Goal: Task Accomplishment & Management: Use online tool/utility

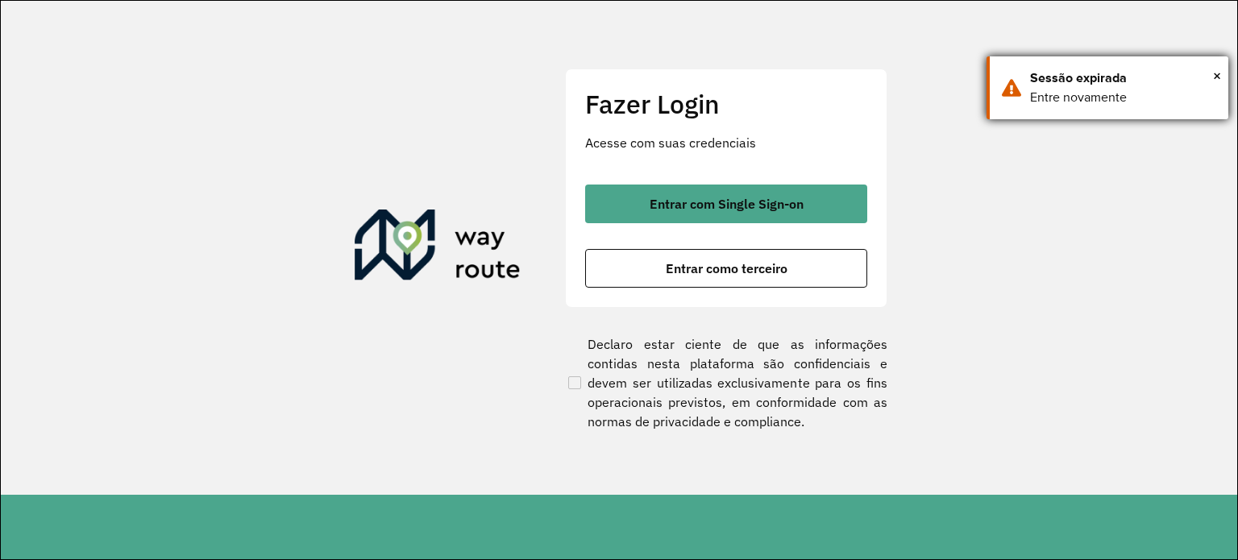
click at [1224, 70] on div "× Sessão expirada Entre novamente" at bounding box center [1108, 87] width 242 height 63
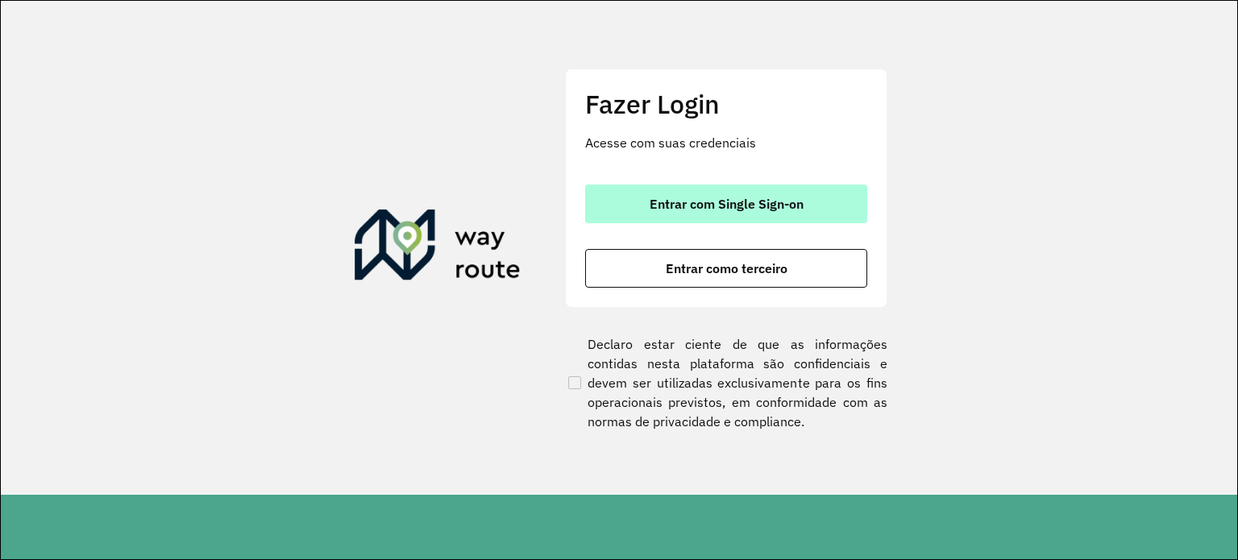
click at [682, 206] on span "Entrar com Single Sign-on" at bounding box center [727, 203] width 154 height 13
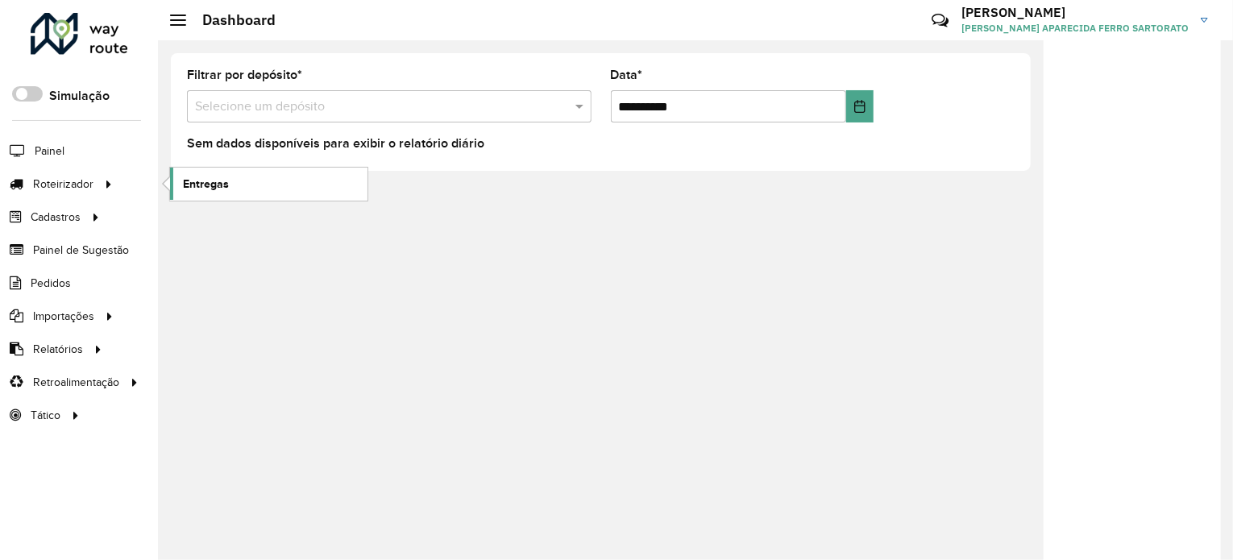
click at [223, 179] on span "Entregas" at bounding box center [206, 184] width 46 height 17
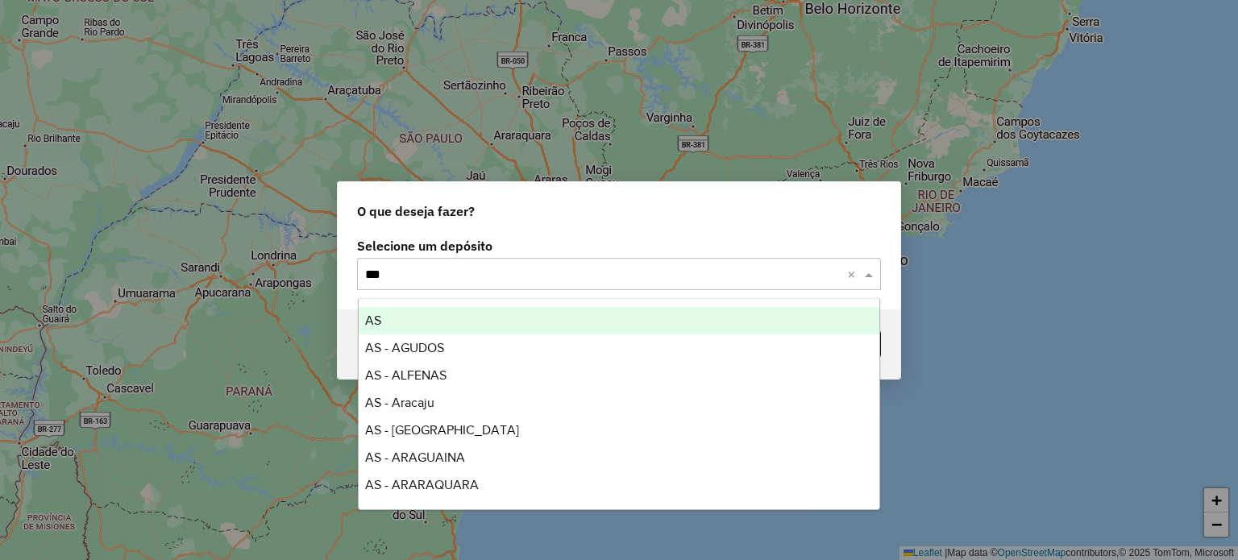
type input "****"
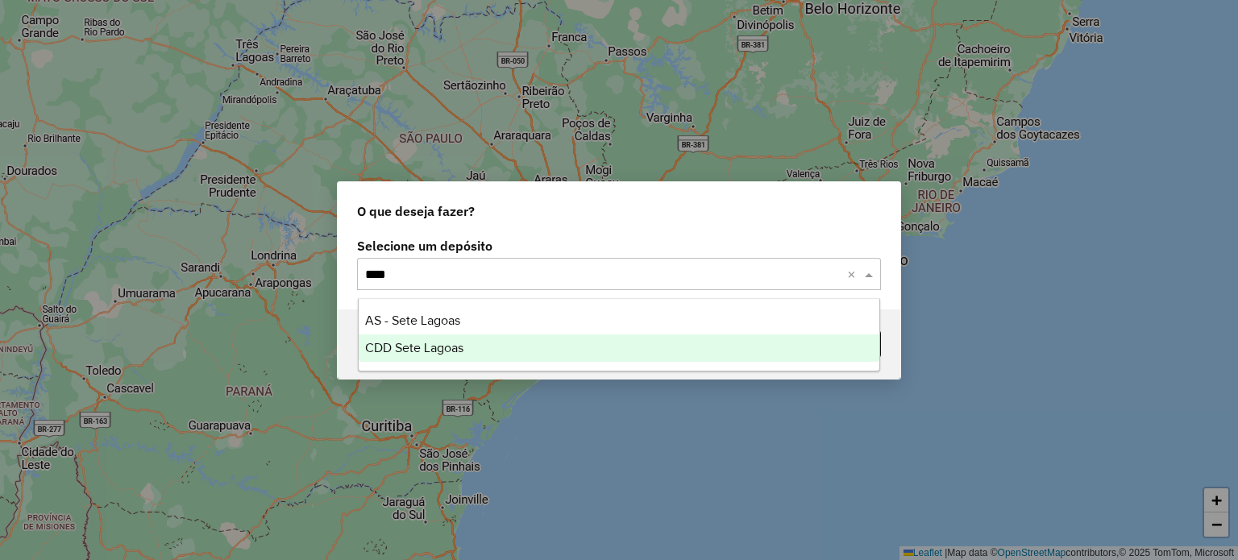
click at [397, 344] on span "CDD Sete Lagoas" at bounding box center [414, 348] width 98 height 14
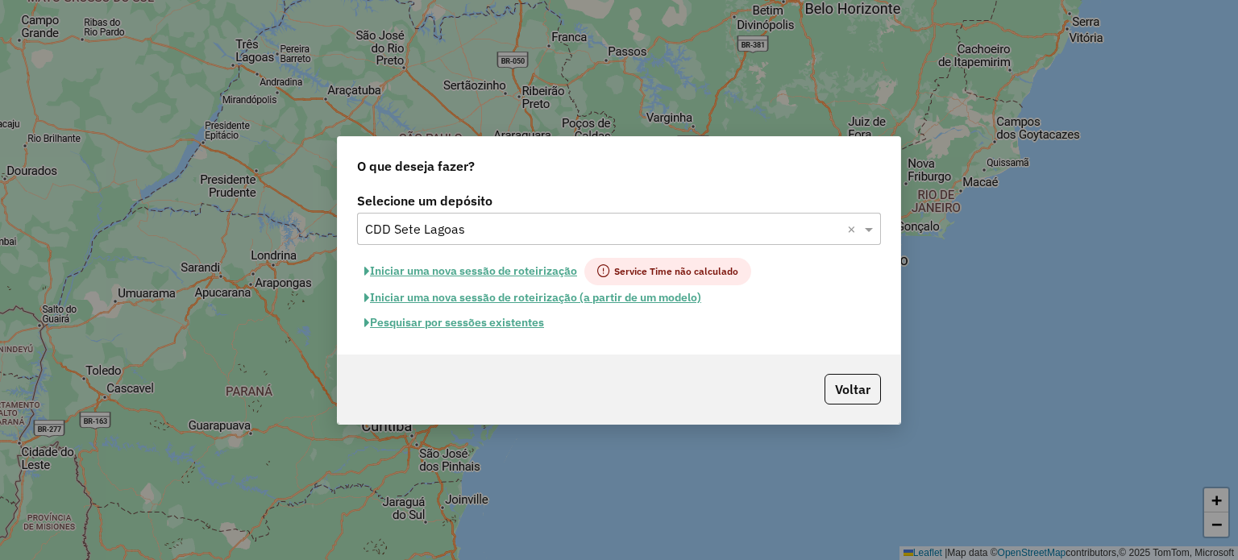
click at [413, 321] on button "Pesquisar por sessões existentes" at bounding box center [454, 322] width 194 height 25
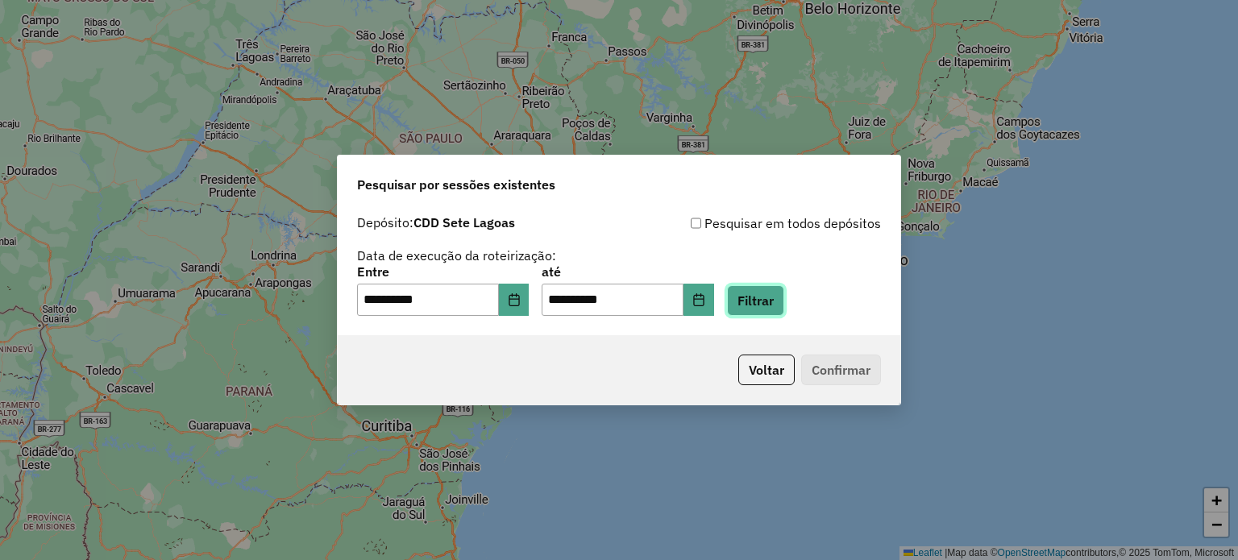
click at [773, 299] on button "Filtrar" at bounding box center [755, 300] width 57 height 31
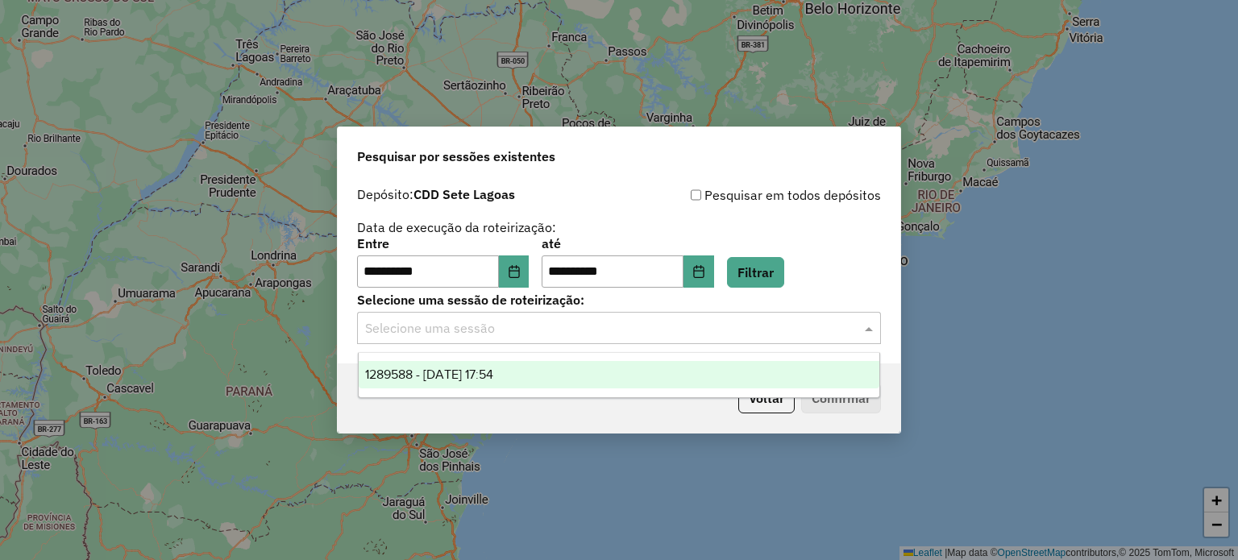
click at [471, 328] on input "text" at bounding box center [603, 328] width 476 height 19
drag, startPoint x: 463, startPoint y: 374, endPoint x: 834, endPoint y: 422, distance: 373.9
click at [467, 374] on span "1289588 - 07/10/2025 17:54" at bounding box center [429, 375] width 128 height 14
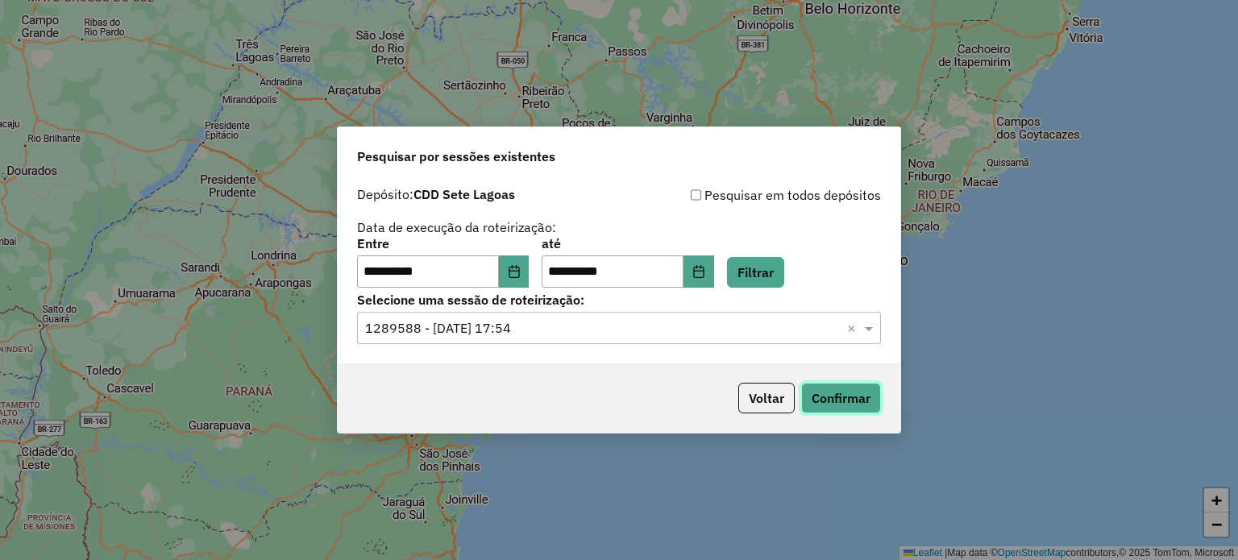
click at [845, 403] on button "Confirmar" at bounding box center [841, 398] width 80 height 31
click at [521, 269] on icon "Choose Date" at bounding box center [514, 271] width 13 height 13
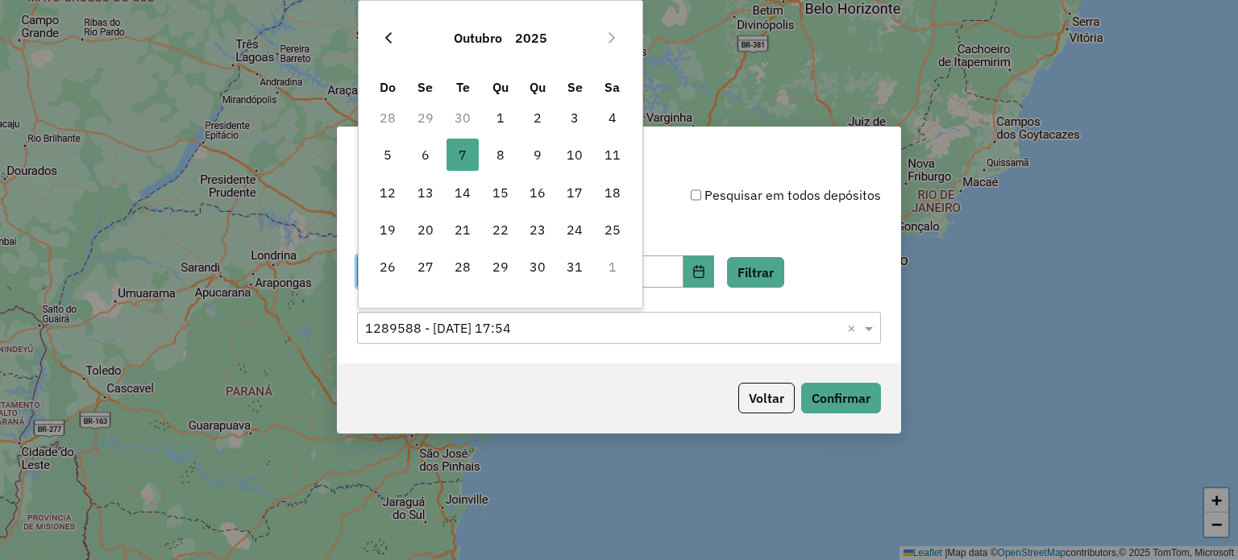
click at [390, 35] on icon "Previous Month" at bounding box center [388, 37] width 13 height 13
click at [571, 231] on span "26" at bounding box center [575, 230] width 32 height 32
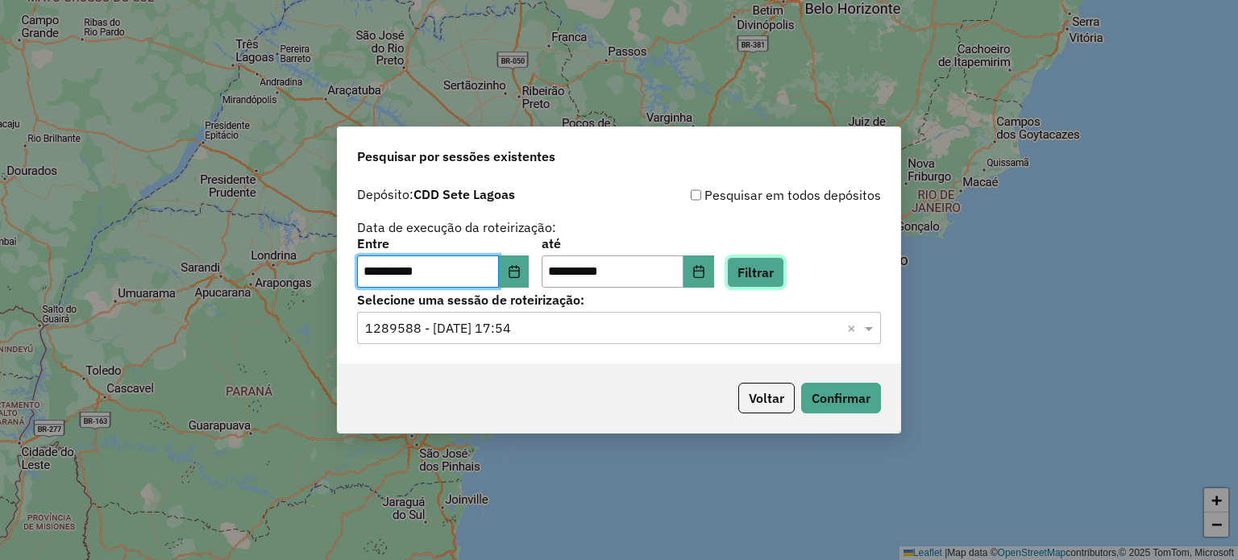
click at [769, 266] on button "Filtrar" at bounding box center [755, 272] width 57 height 31
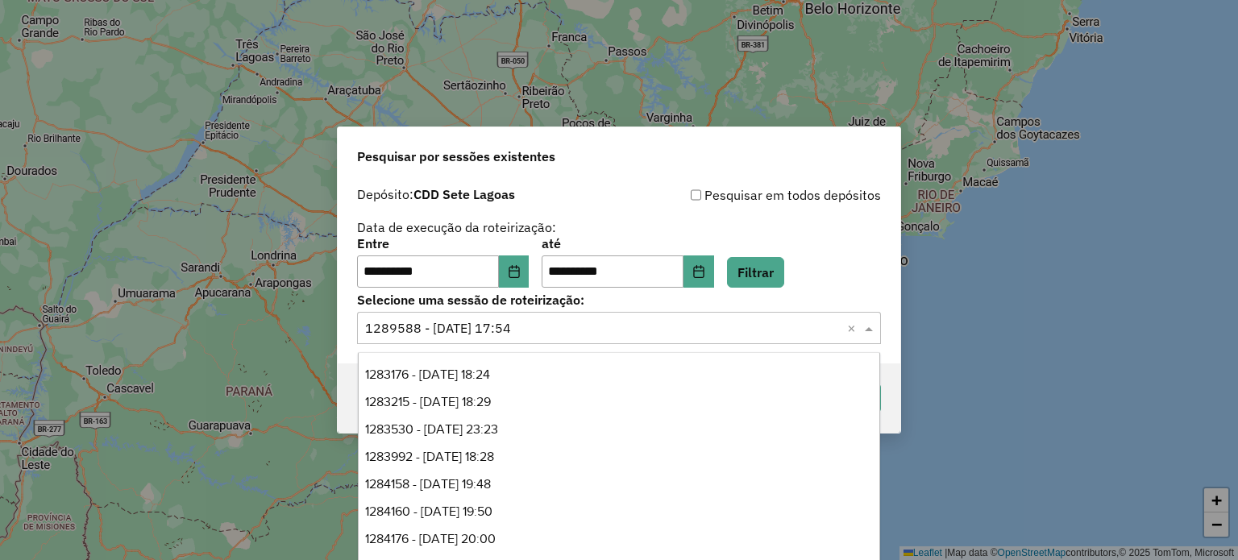
click at [583, 334] on input "text" at bounding box center [603, 328] width 476 height 19
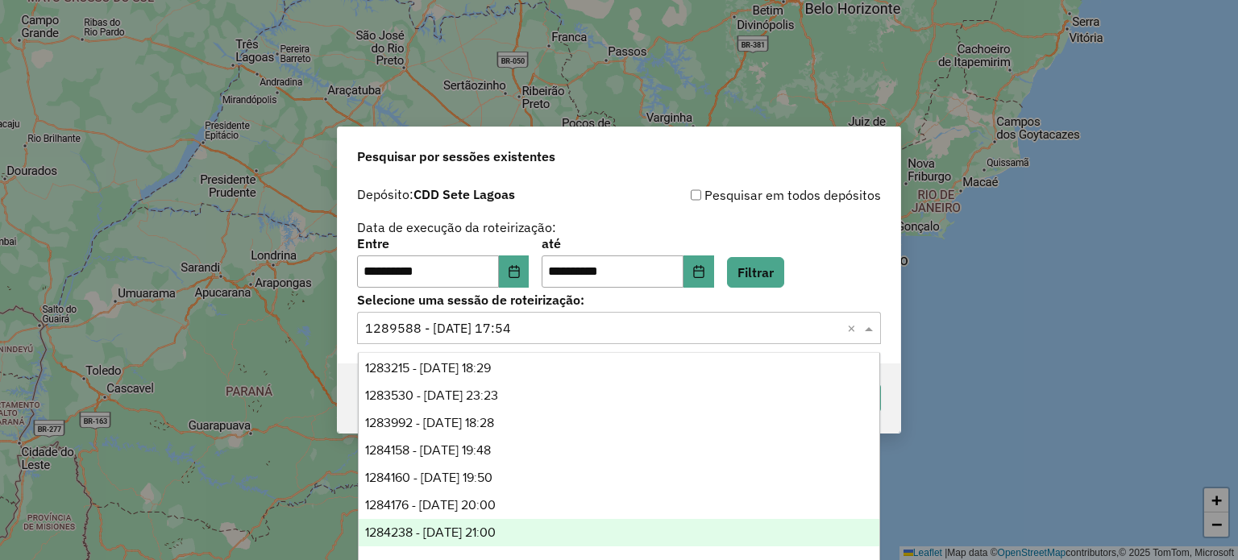
scroll to position [6, 0]
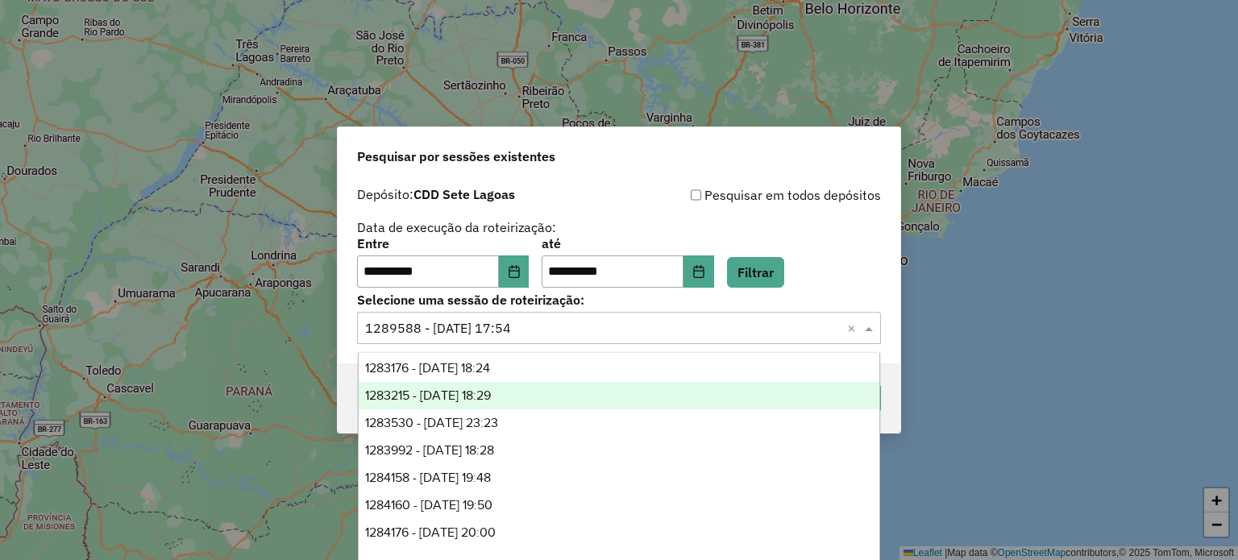
drag, startPoint x: 468, startPoint y: 402, endPoint x: 473, endPoint y: 391, distance: 12.3
click at [469, 399] on span "1283215 - 26/09/2025 18:29" at bounding box center [428, 395] width 126 height 14
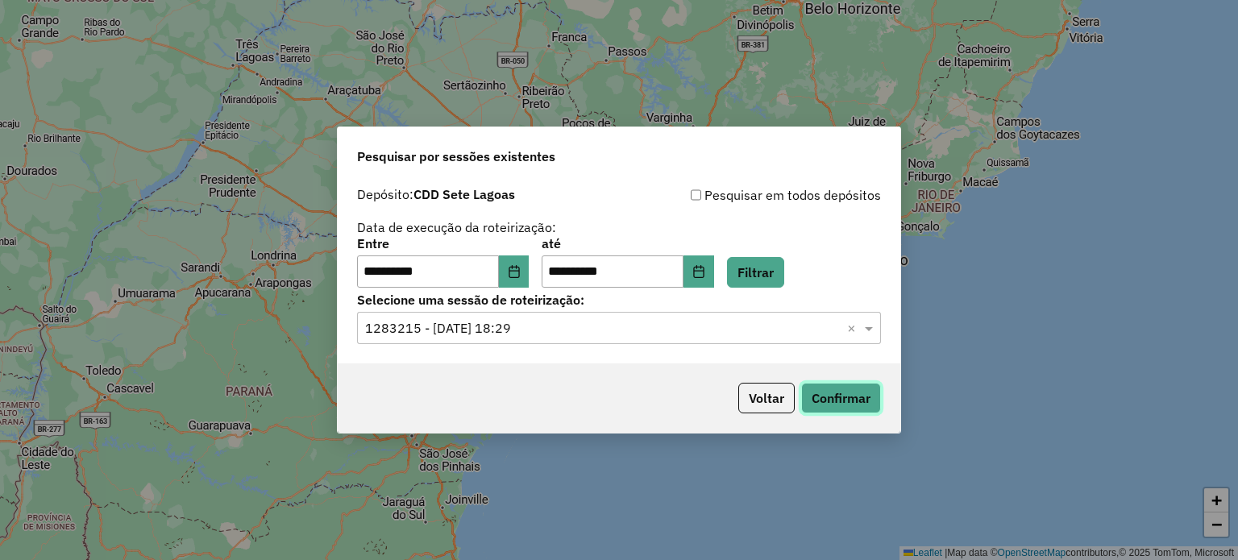
click at [826, 401] on button "Confirmar" at bounding box center [841, 398] width 80 height 31
click at [605, 322] on input "text" at bounding box center [603, 328] width 476 height 19
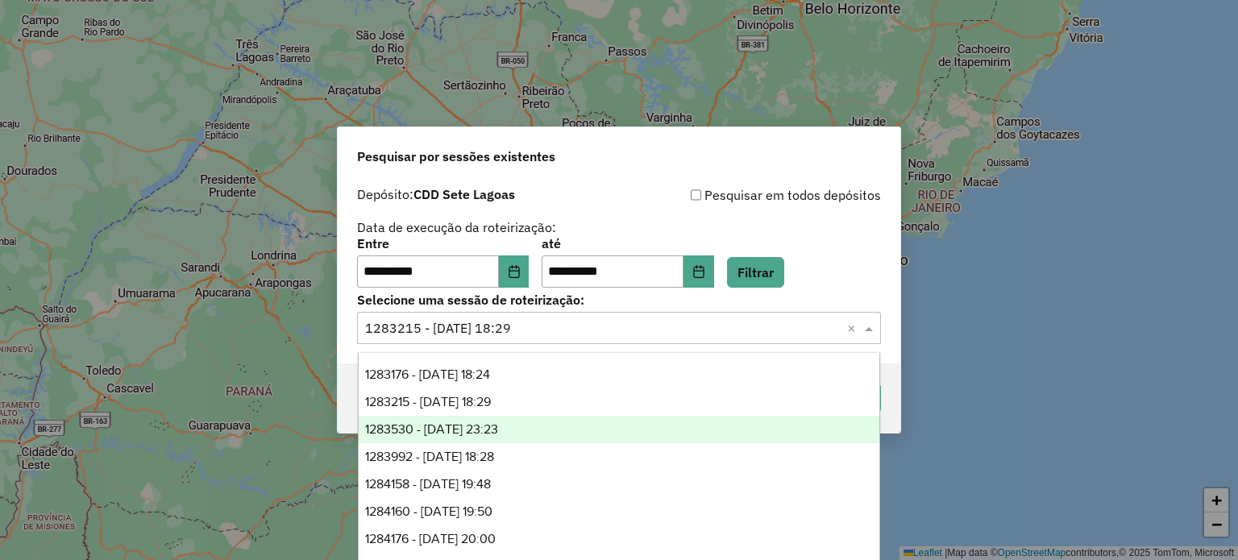
click at [498, 427] on span "1283530 - 26/09/2025 23:23" at bounding box center [431, 429] width 133 height 14
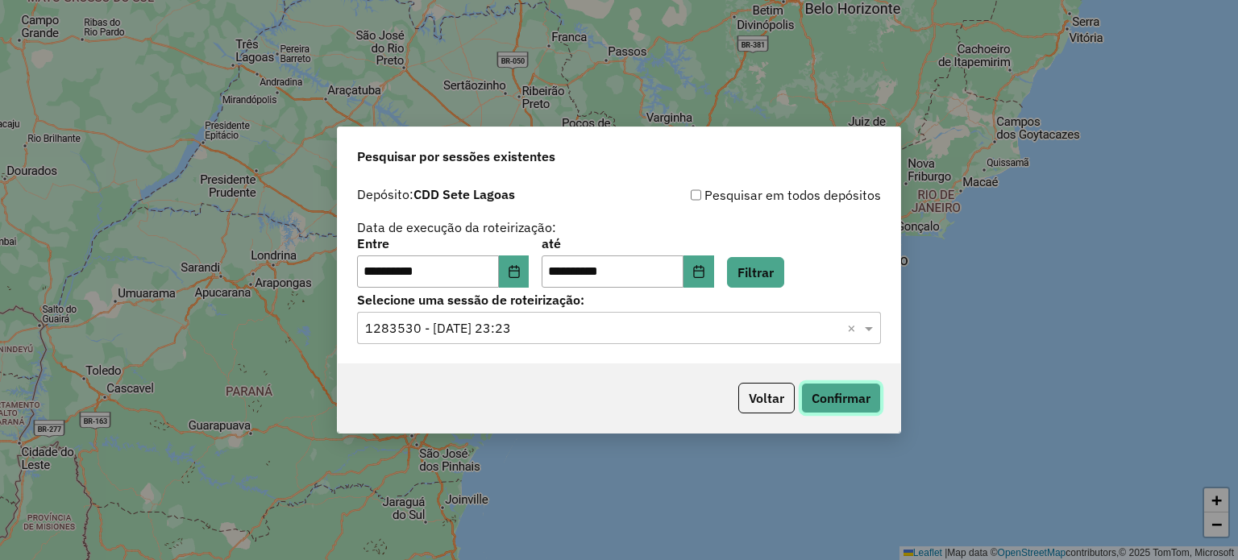
click at [842, 392] on button "Confirmar" at bounding box center [841, 398] width 80 height 31
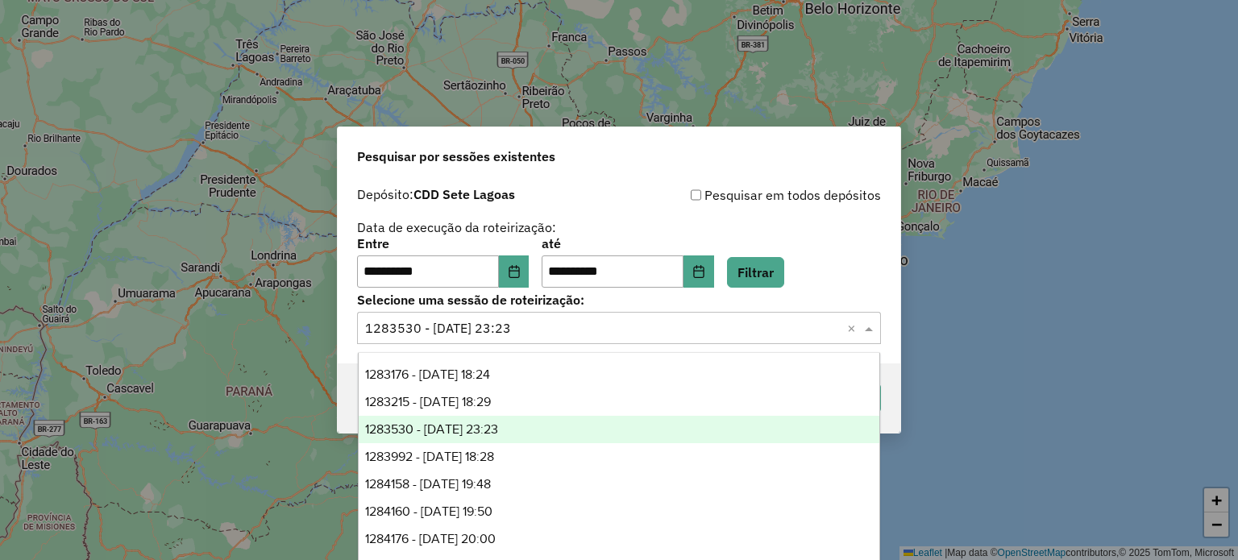
click at [413, 331] on input "text" at bounding box center [603, 328] width 476 height 19
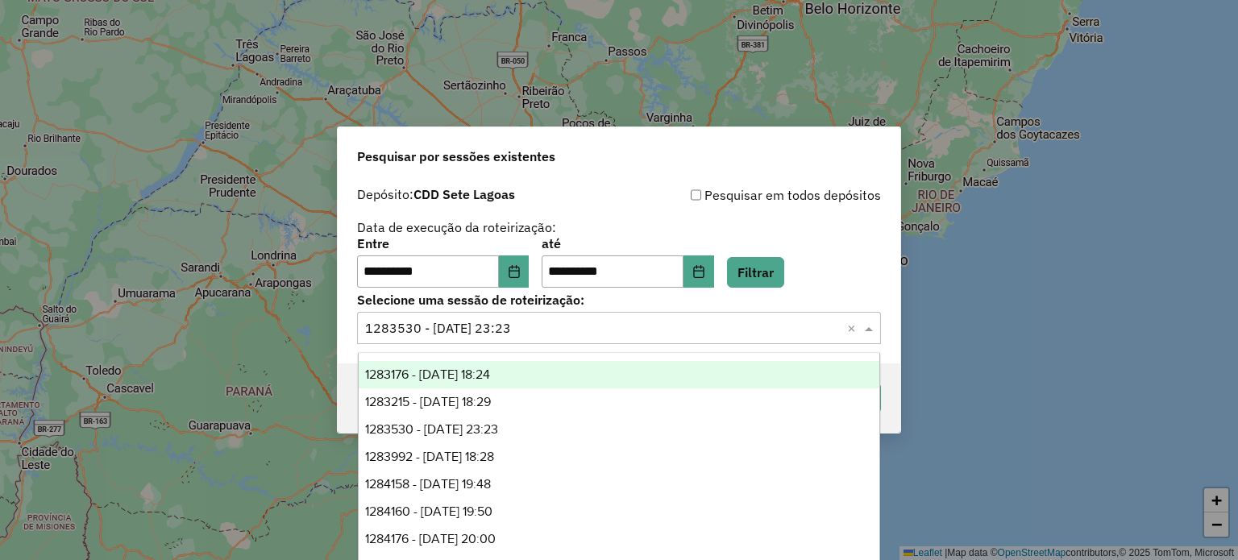
click at [402, 374] on span "1283176 - 26/09/2025 18:24" at bounding box center [427, 375] width 125 height 14
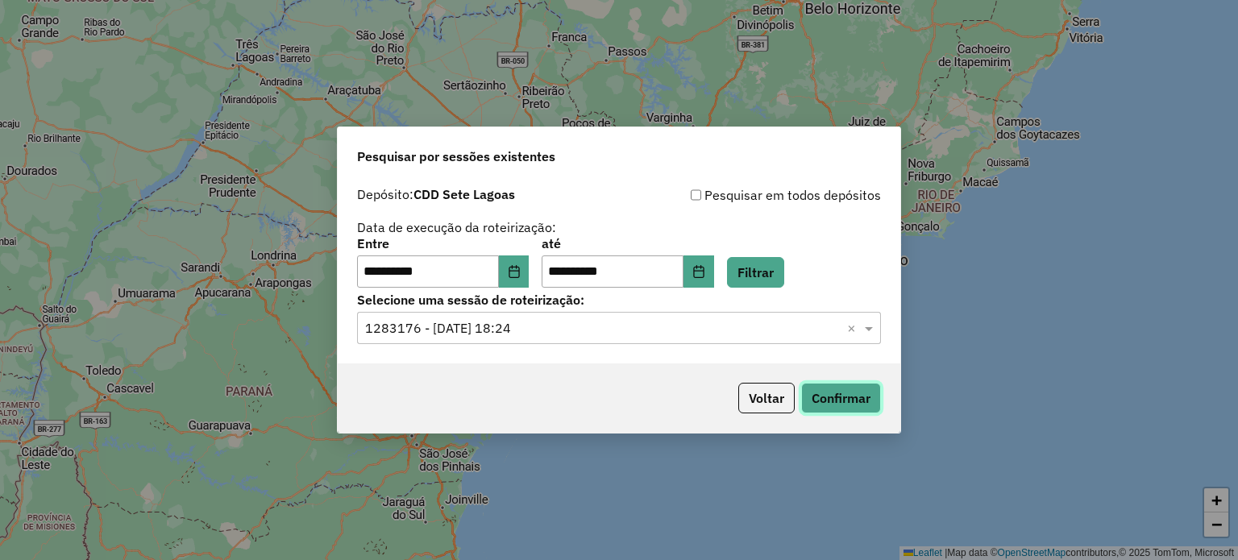
click at [857, 404] on button "Confirmar" at bounding box center [841, 398] width 80 height 31
click at [521, 275] on icon "Choose Date" at bounding box center [514, 271] width 13 height 13
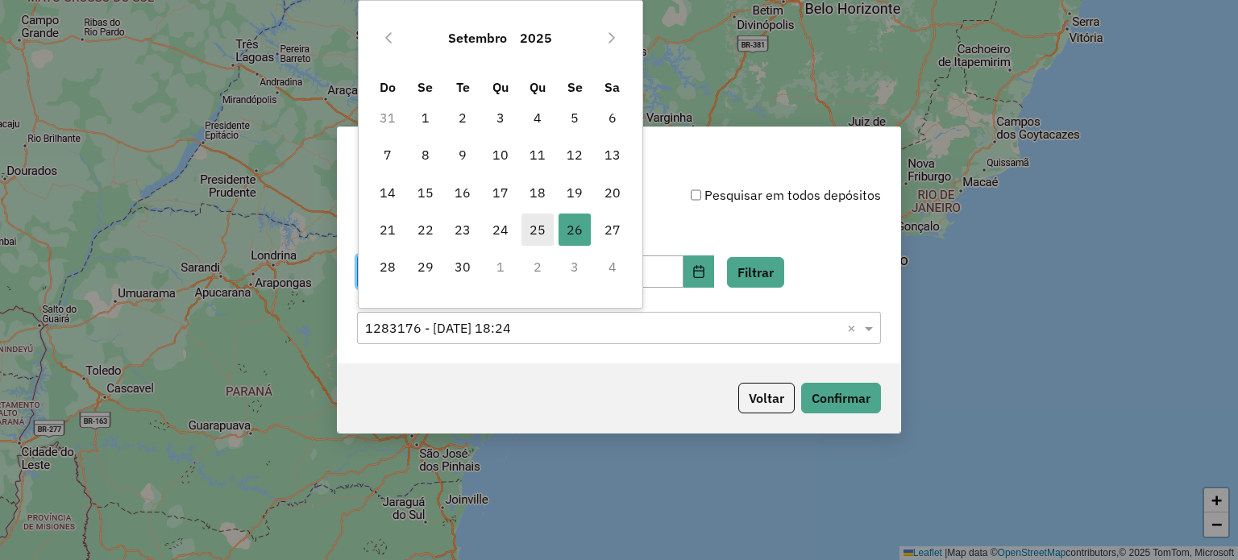
click at [538, 234] on span "25" at bounding box center [537, 230] width 32 height 32
type input "**********"
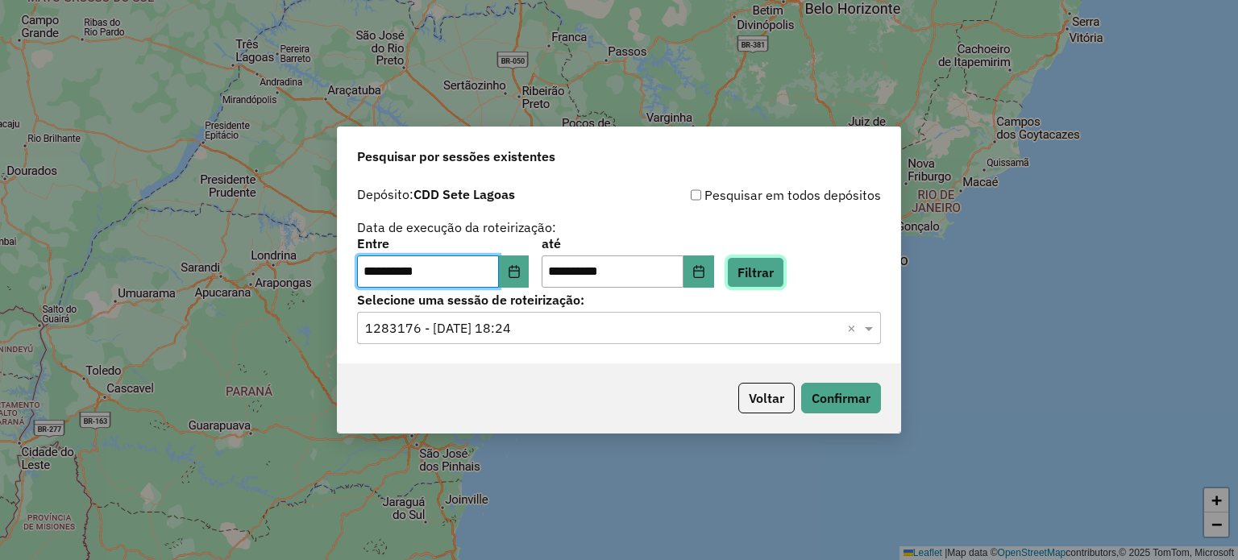
click at [783, 281] on button "Filtrar" at bounding box center [755, 272] width 57 height 31
click at [601, 332] on input "text" at bounding box center [603, 328] width 476 height 19
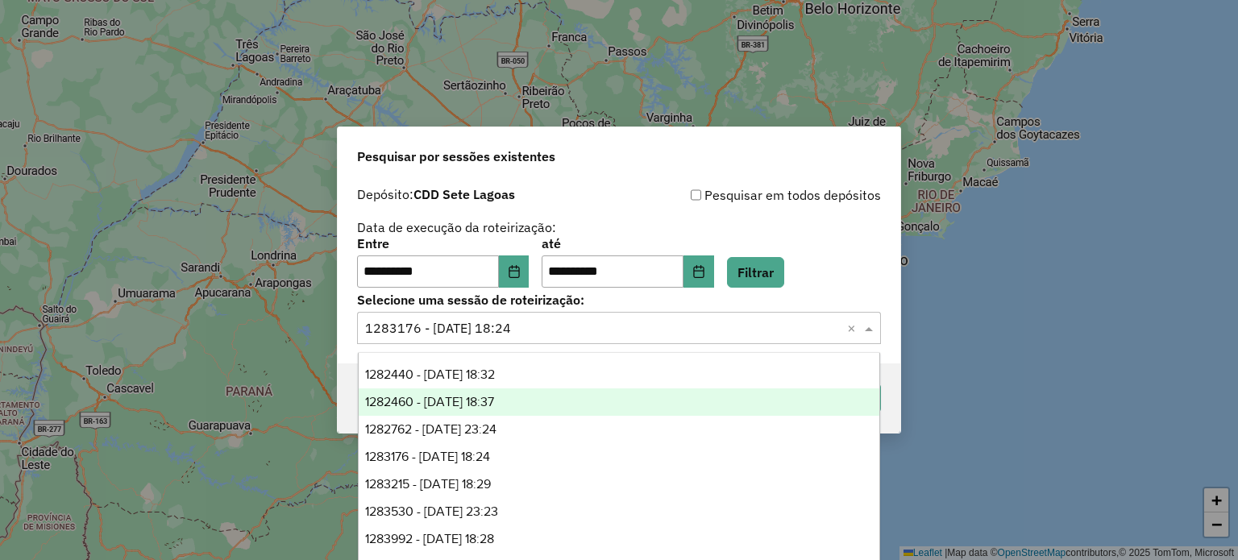
click at [471, 407] on span "1282460 - 25/09/2025 18:37" at bounding box center [429, 402] width 129 height 14
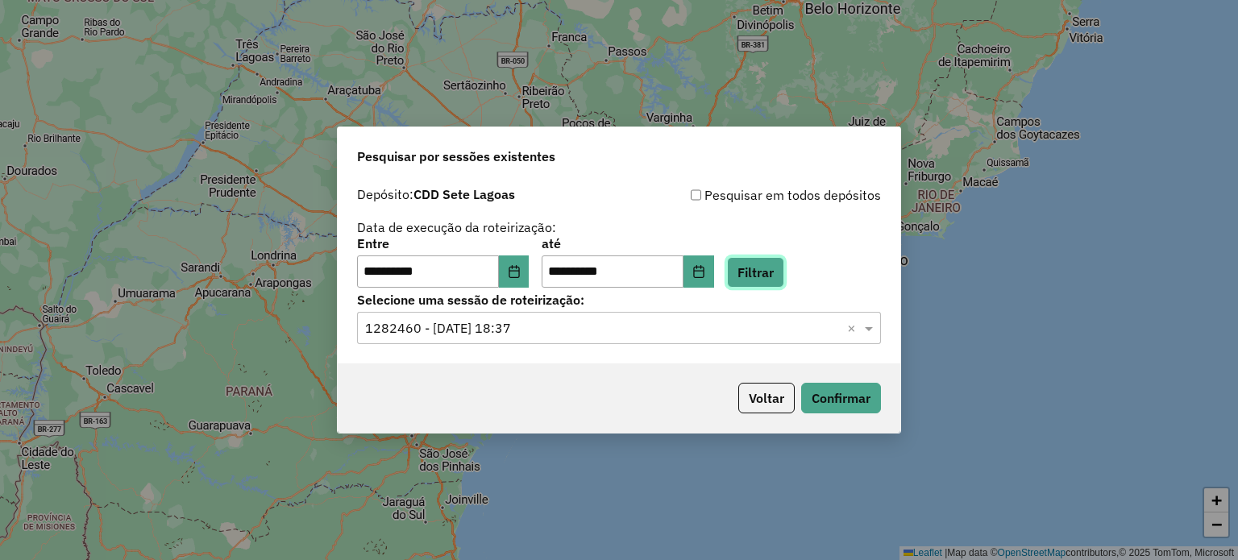
click at [784, 268] on button "Filtrar" at bounding box center [755, 272] width 57 height 31
click at [831, 397] on button "Confirmar" at bounding box center [841, 398] width 80 height 31
click at [870, 332] on span at bounding box center [871, 327] width 20 height 19
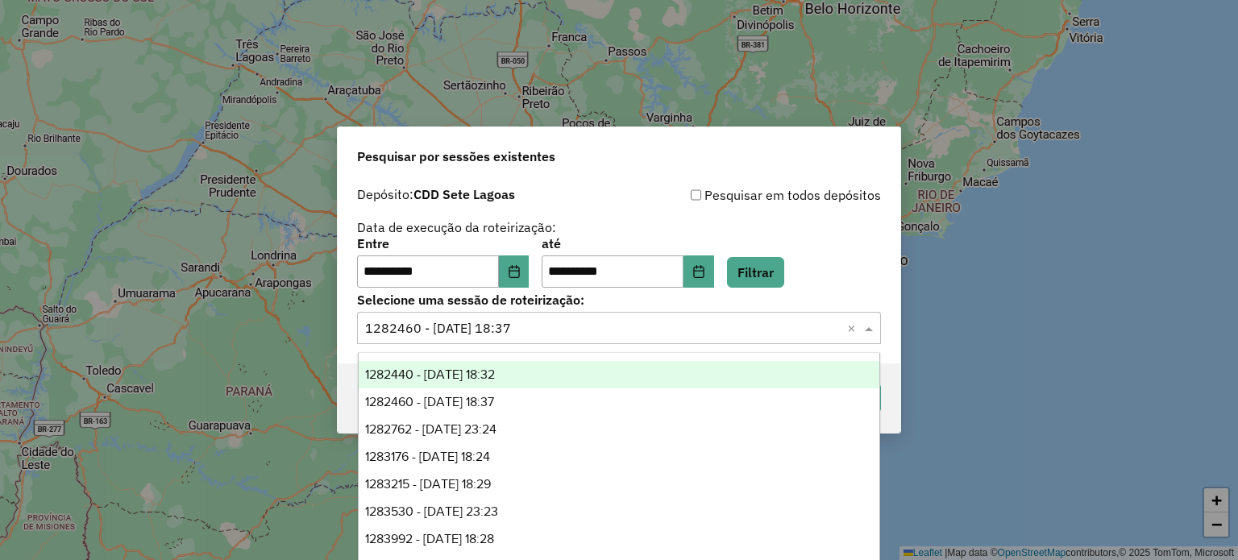
click at [542, 376] on div "1282440 - 25/09/2025 18:32" at bounding box center [619, 374] width 521 height 27
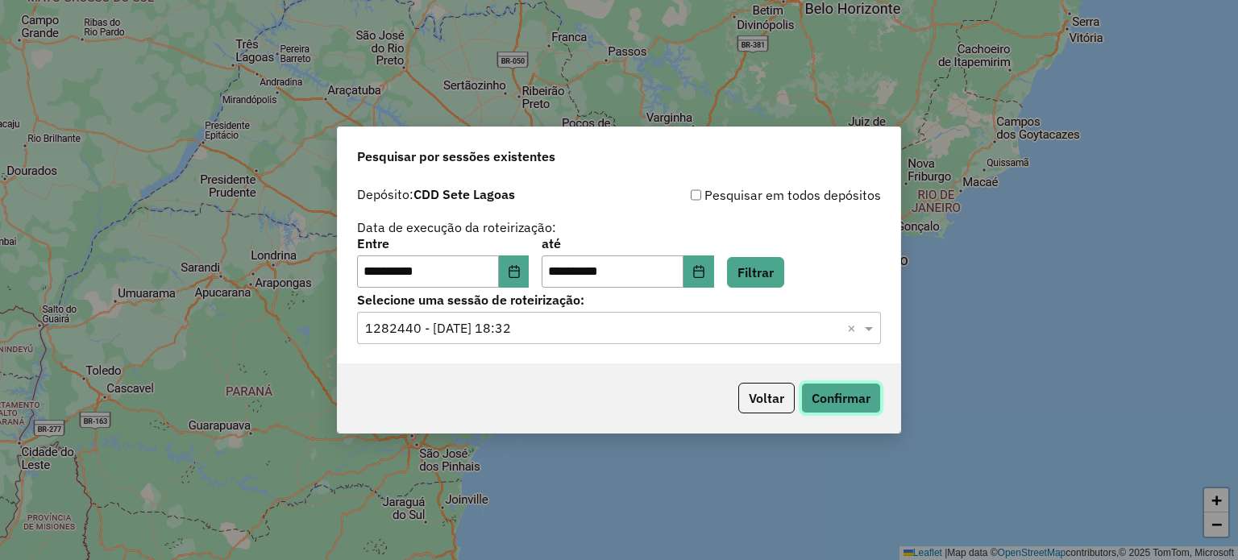
click at [849, 396] on button "Confirmar" at bounding box center [841, 398] width 80 height 31
click at [529, 329] on input "text" at bounding box center [603, 328] width 476 height 19
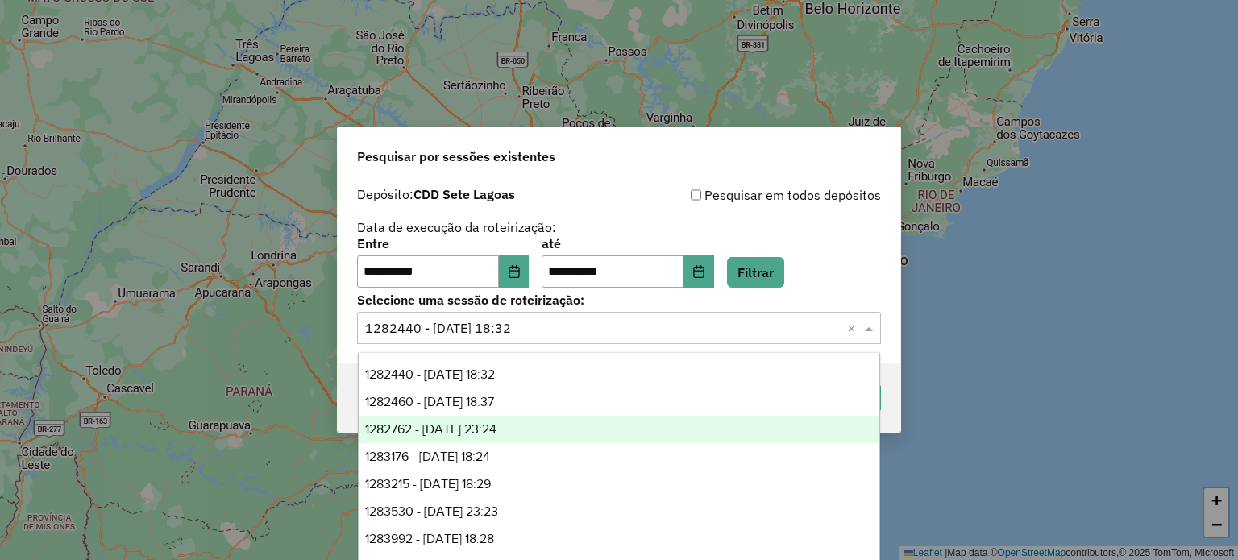
click at [486, 434] on span "1282762 - 25/09/2025 23:24" at bounding box center [430, 429] width 131 height 14
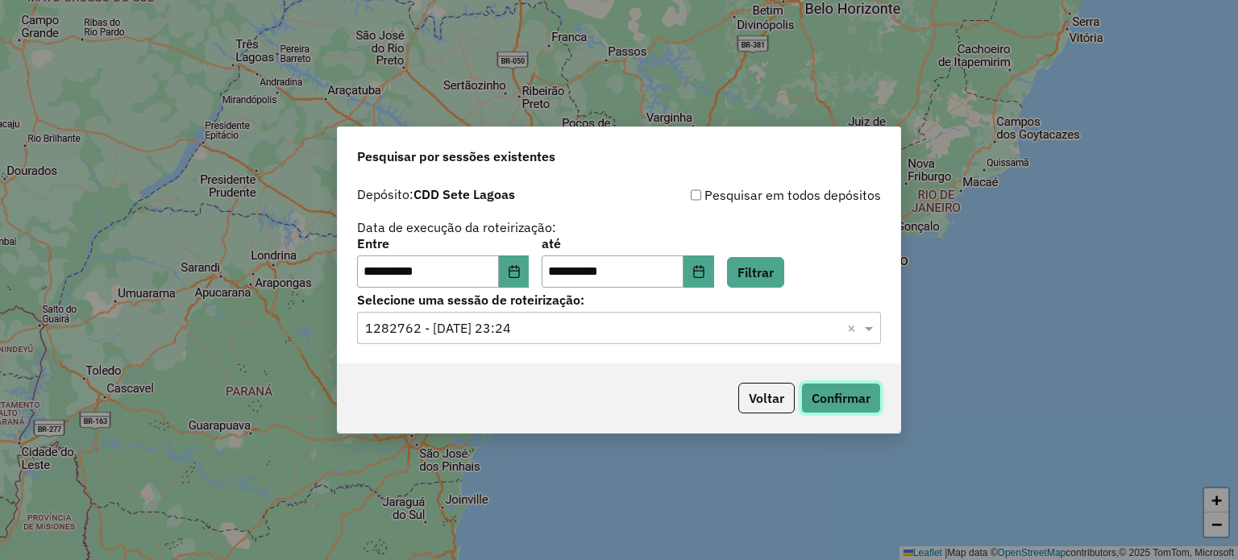
click at [841, 398] on button "Confirmar" at bounding box center [841, 398] width 80 height 31
click at [768, 393] on button "Voltar" at bounding box center [766, 398] width 56 height 31
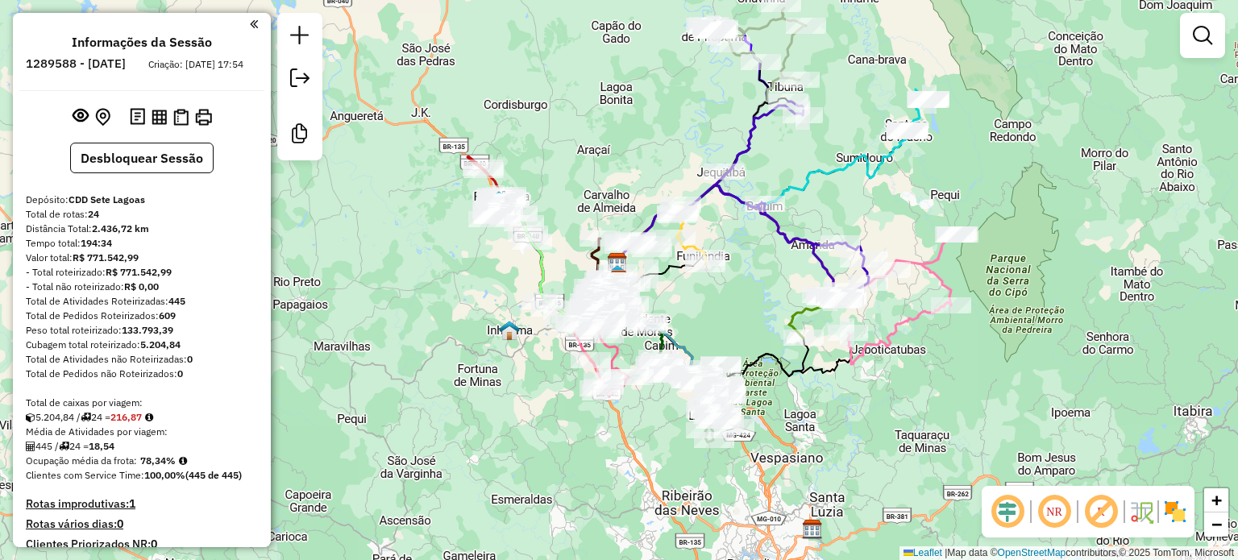
click at [1091, 515] on em at bounding box center [1101, 511] width 39 height 39
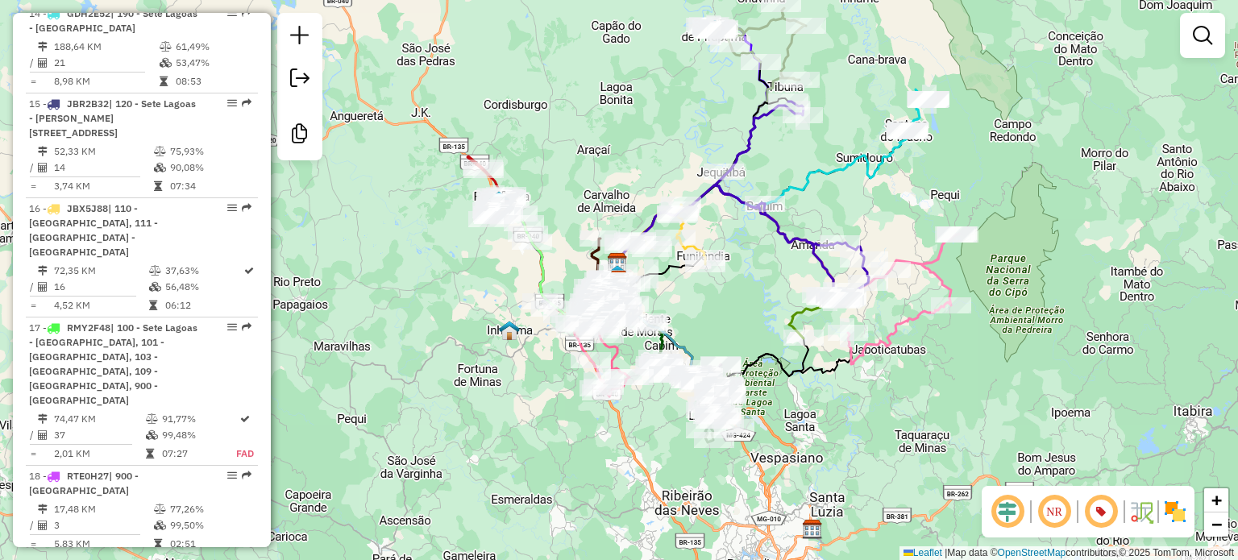
scroll to position [2096, 0]
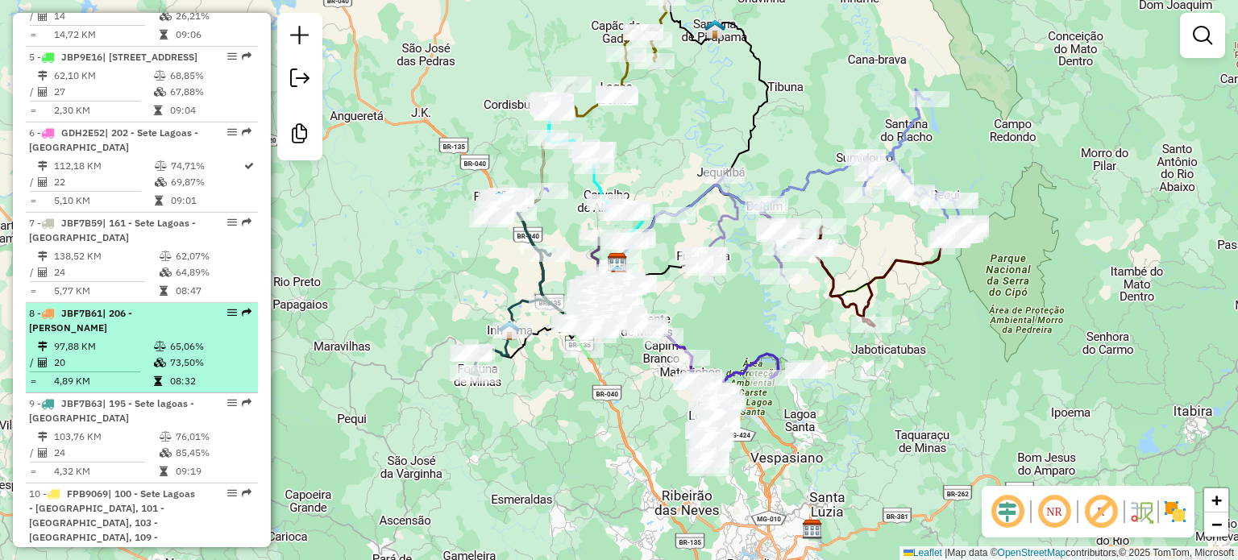
scroll to position [730, 0]
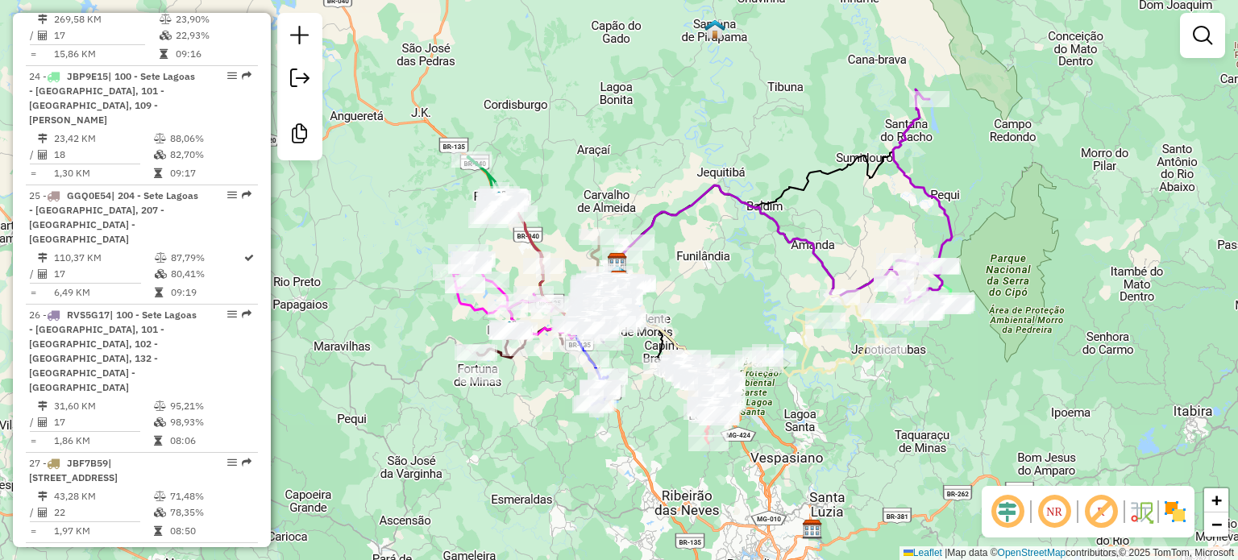
scroll to position [3063, 0]
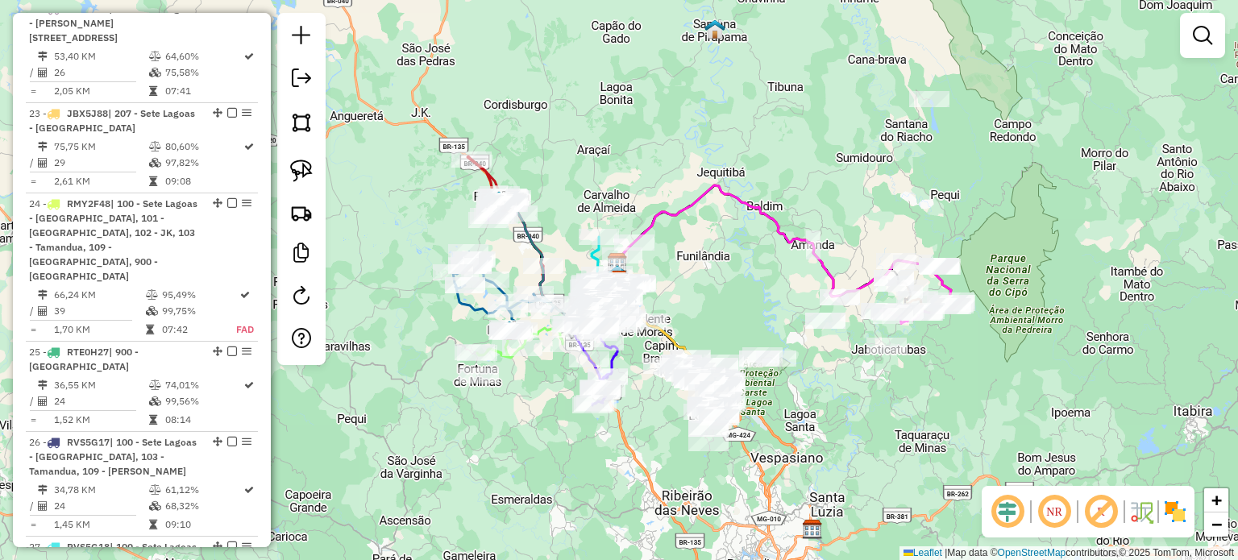
scroll to position [2740, 0]
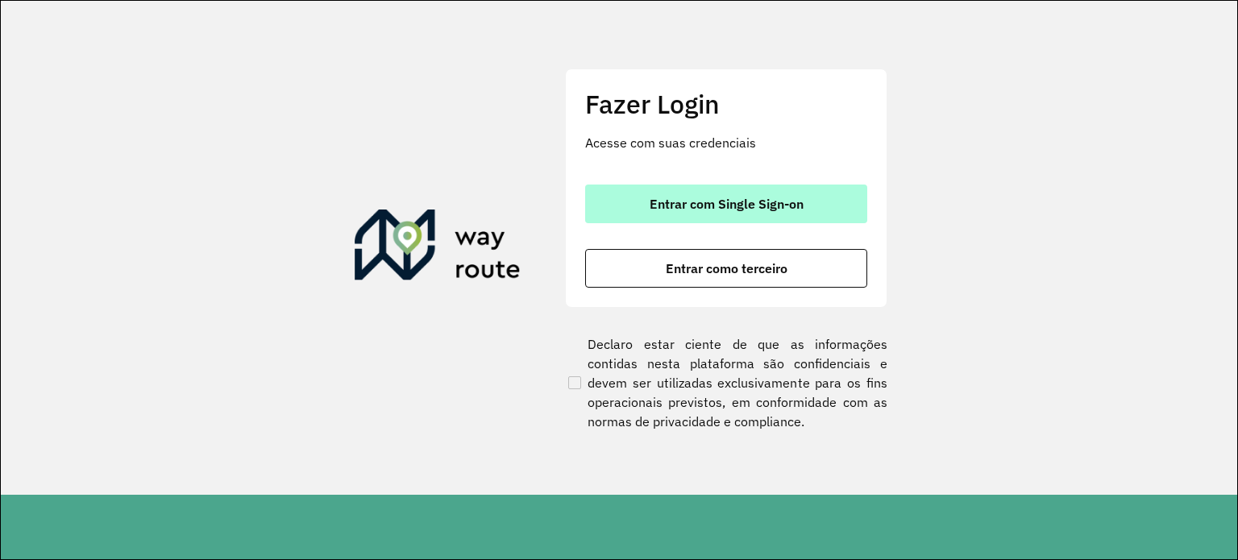
click at [675, 197] on span "Entrar com Single Sign-on" at bounding box center [727, 203] width 154 height 13
